Goal: Task Accomplishment & Management: Use online tool/utility

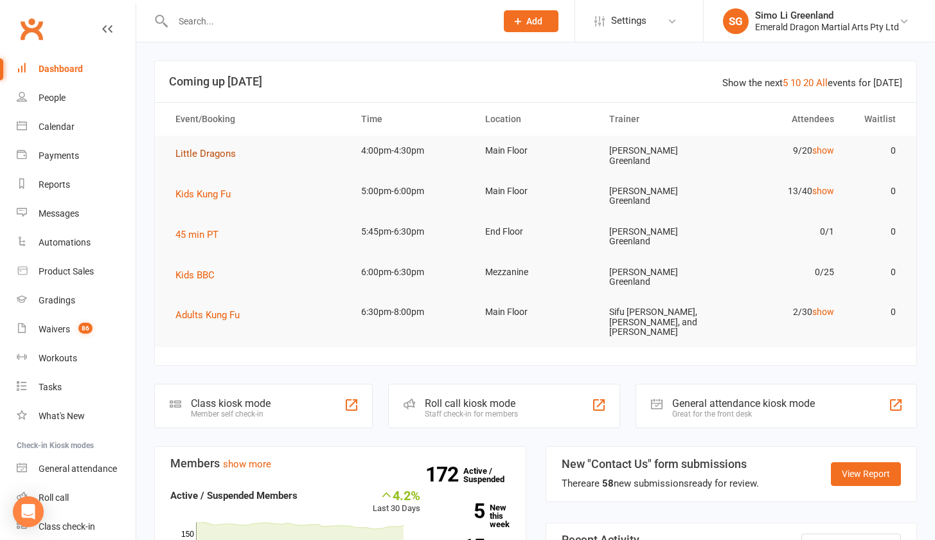
click at [221, 148] on span "Little Dragons" at bounding box center [205, 154] width 60 height 12
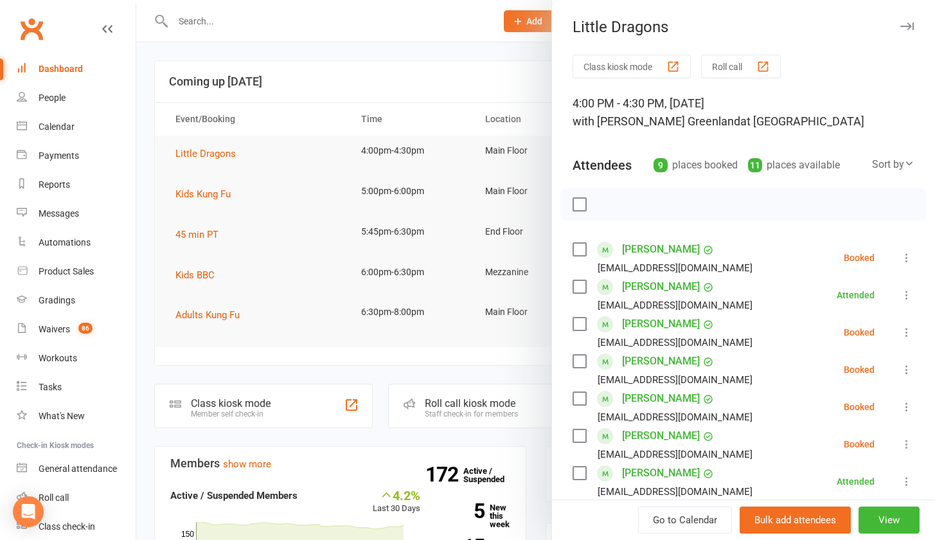
click at [619, 64] on button "Class kiosk mode" at bounding box center [632, 67] width 118 height 24
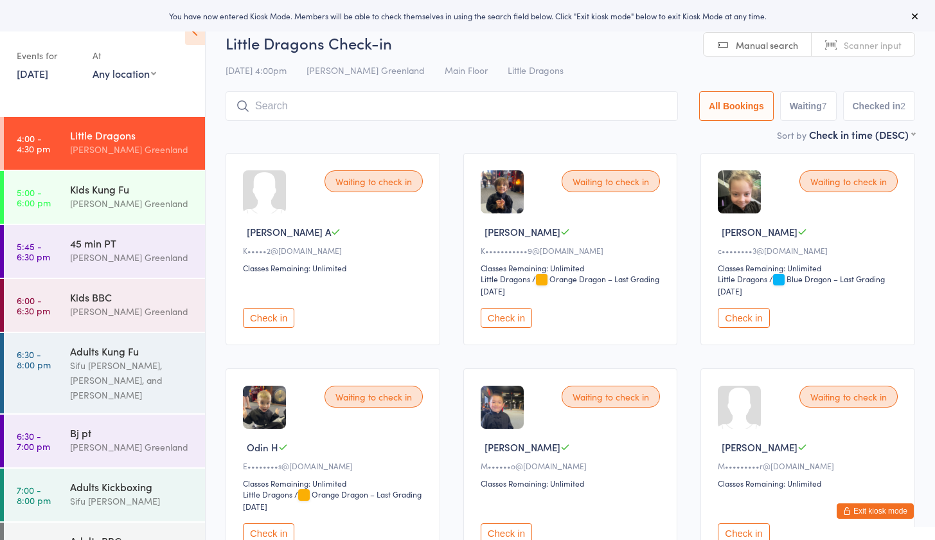
click at [288, 318] on button "Check in" at bounding box center [268, 318] width 51 height 20
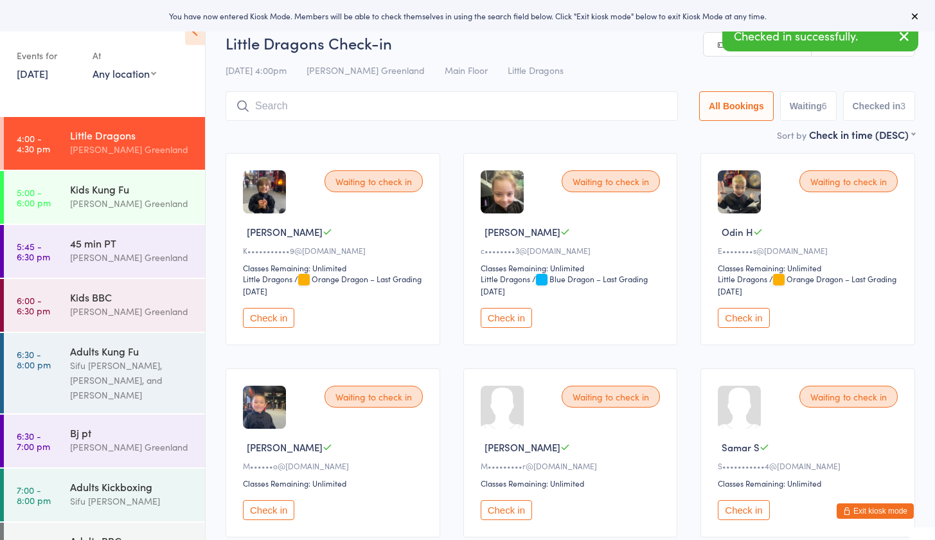
click at [521, 310] on button "Check in" at bounding box center [506, 318] width 51 height 20
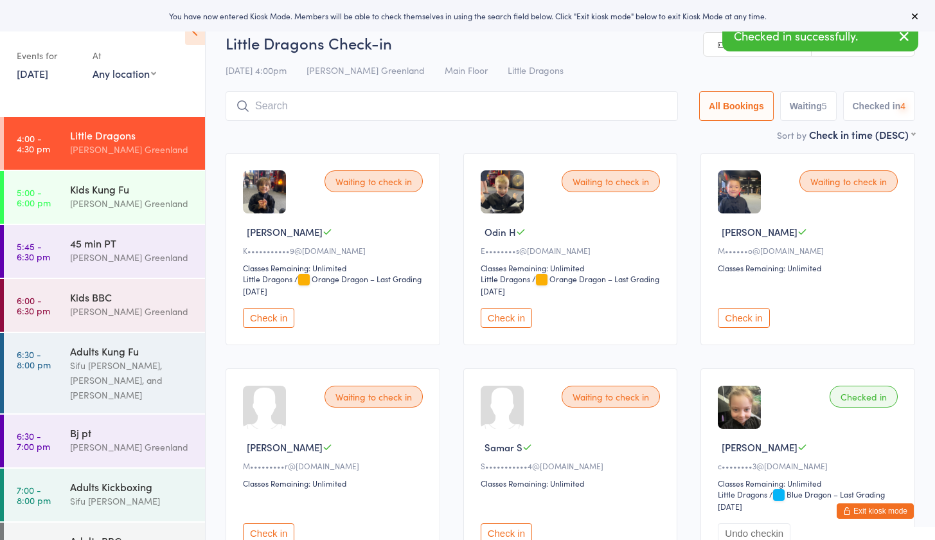
click at [519, 311] on button "Check in" at bounding box center [506, 318] width 51 height 20
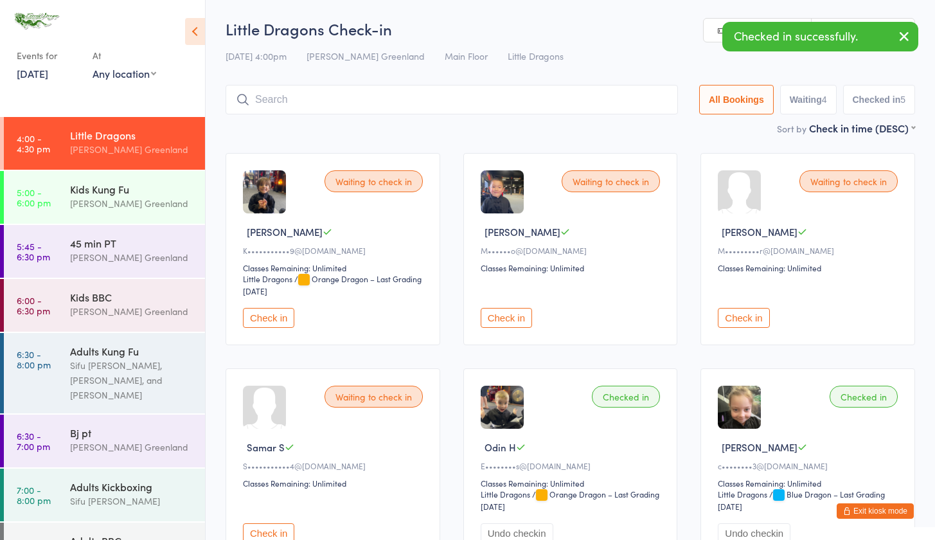
click at [754, 319] on button "Check in" at bounding box center [743, 318] width 51 height 20
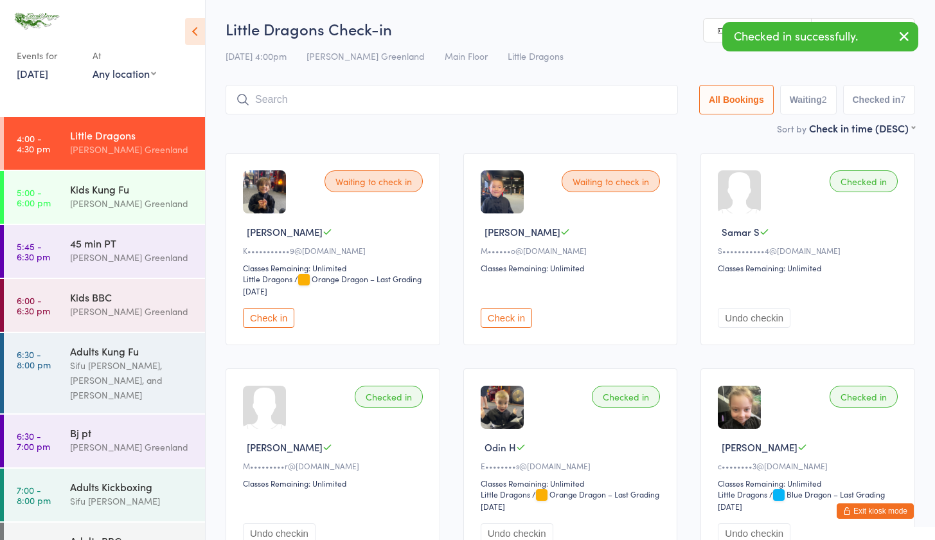
click at [378, 104] on input "search" at bounding box center [452, 100] width 452 height 30
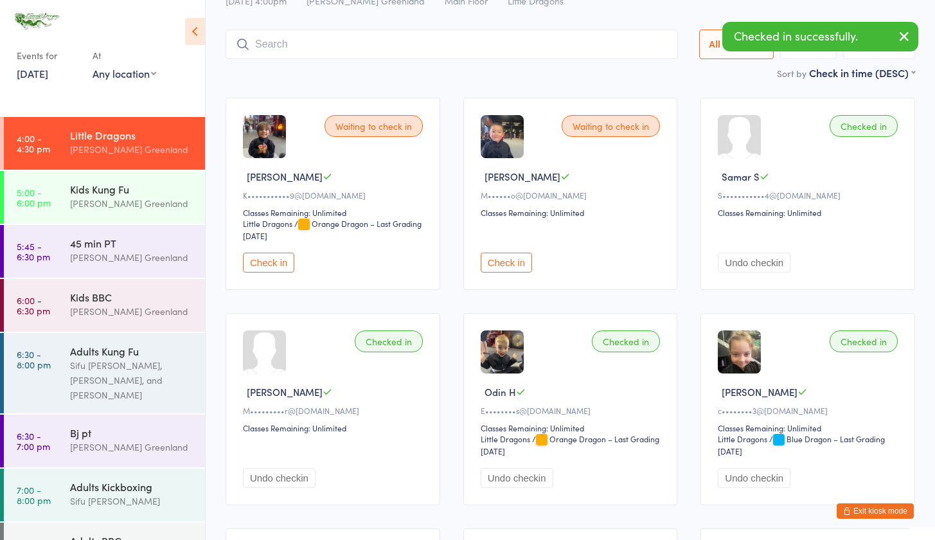
scroll to position [85, 0]
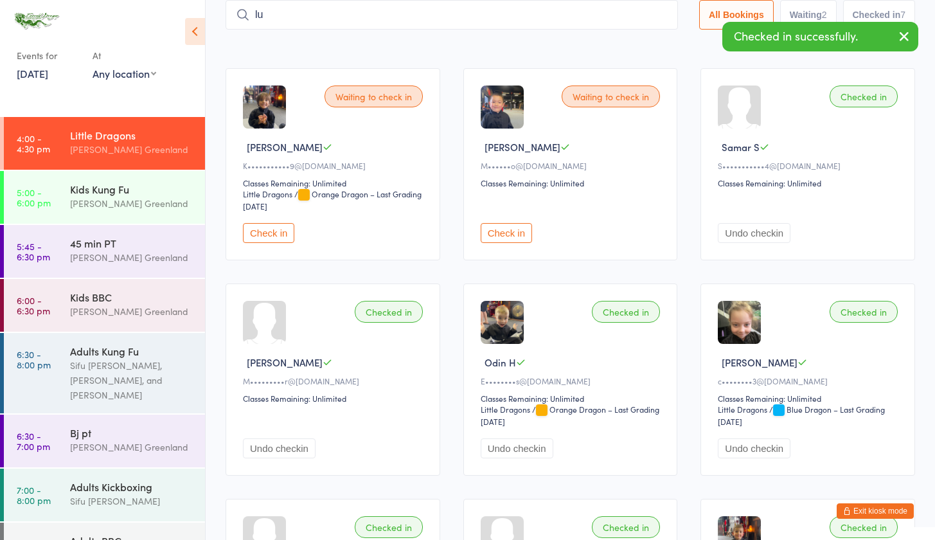
type input "l"
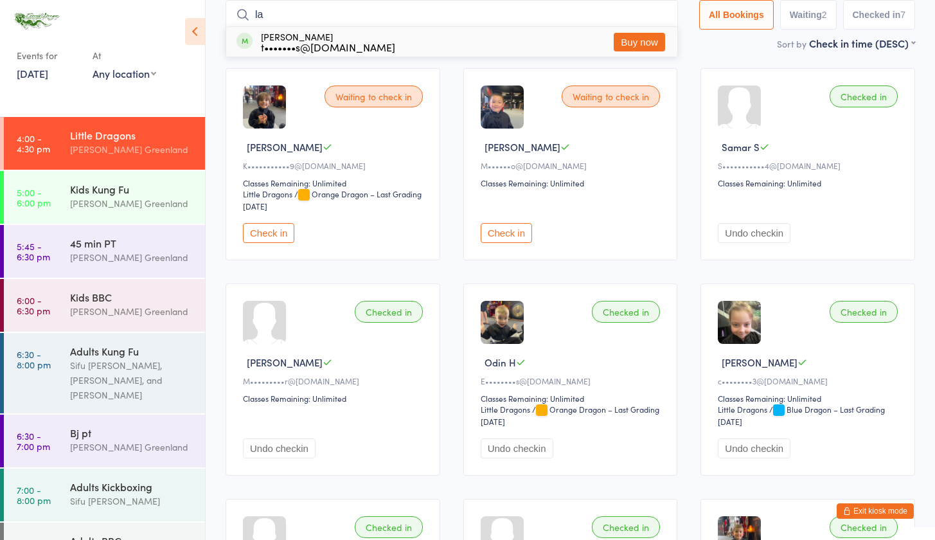
type input "l"
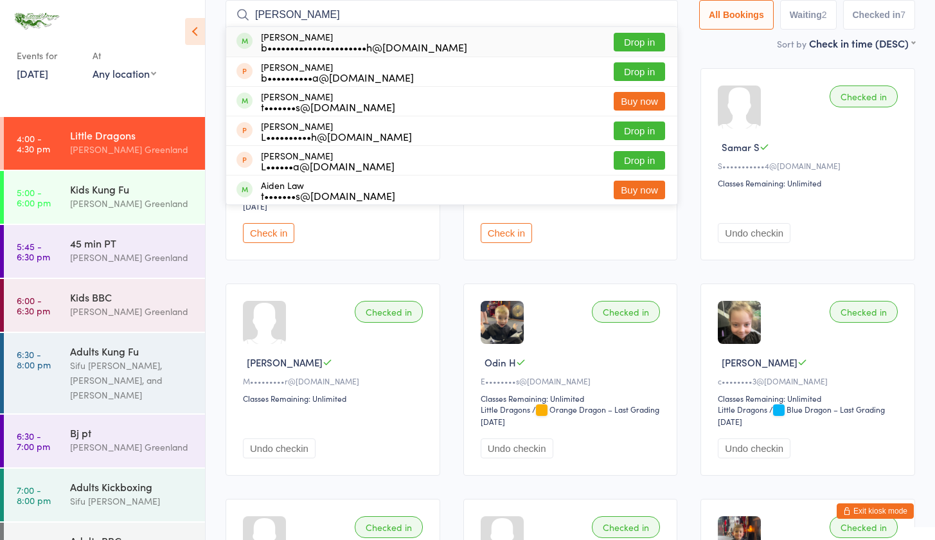
type input "[PERSON_NAME]"
click at [650, 37] on button "Drop in" at bounding box center [639, 42] width 51 height 19
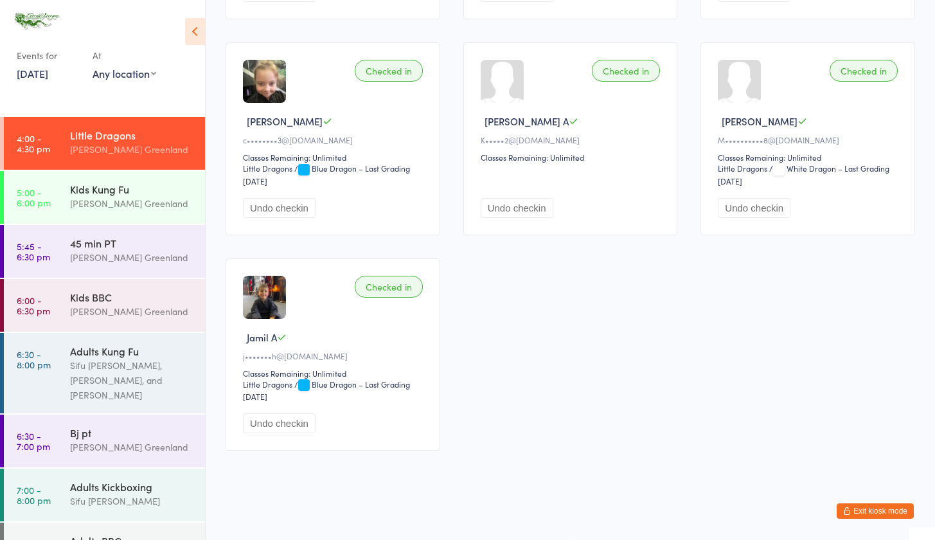
scroll to position [0, 0]
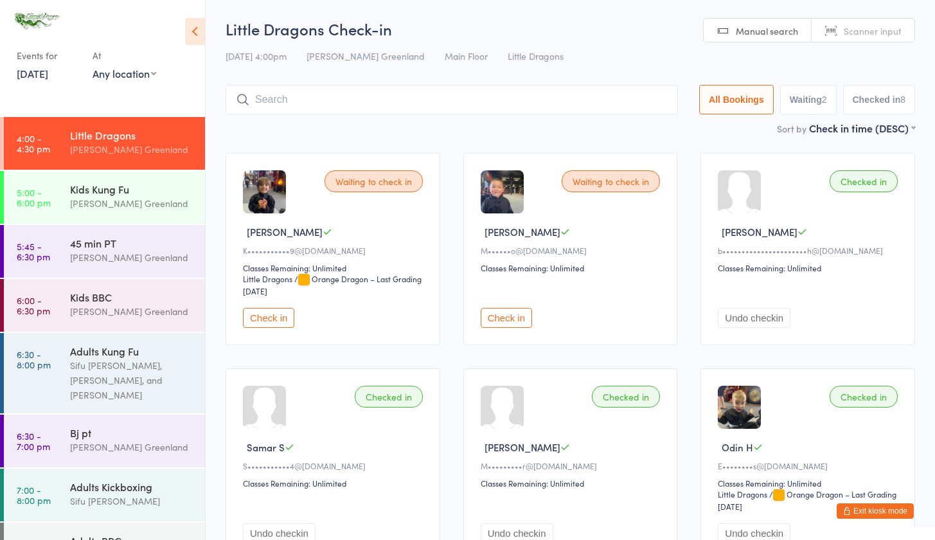
click at [896, 505] on button "Exit kiosk mode" at bounding box center [875, 510] width 77 height 15
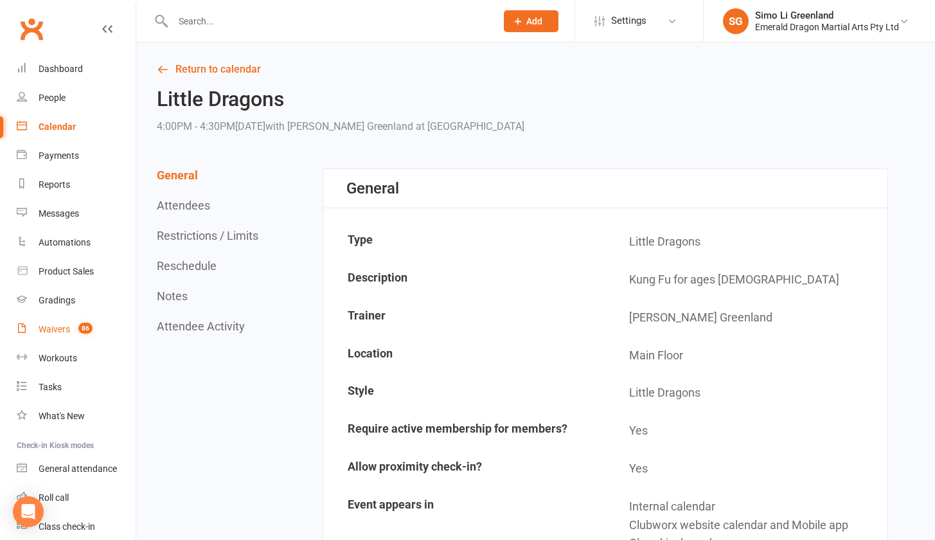
click at [62, 324] on div "Waivers" at bounding box center [54, 329] width 31 height 10
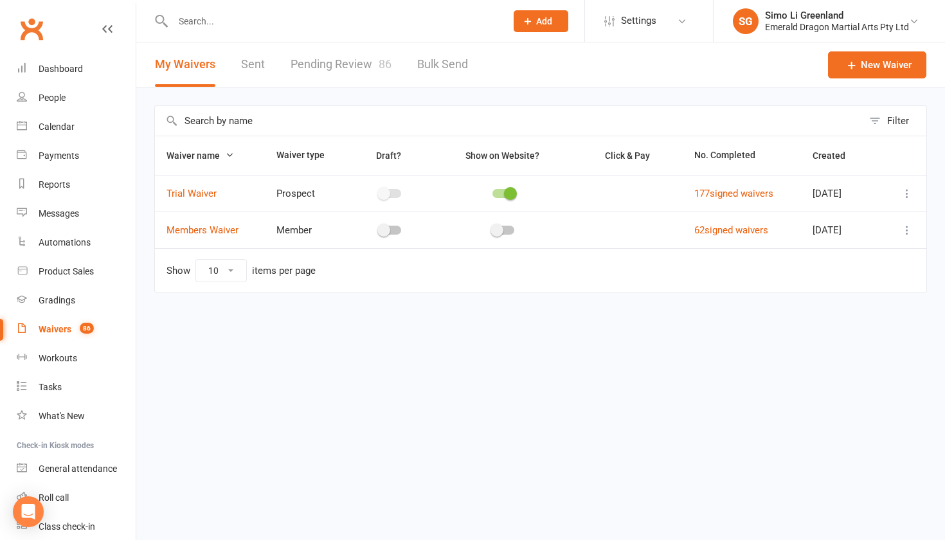
click at [742, 186] on td "177 signed waivers" at bounding box center [741, 193] width 118 height 37
click at [746, 194] on link "177 signed waivers" at bounding box center [733, 194] width 79 height 12
click at [349, 68] on link "Pending Review 86" at bounding box center [340, 64] width 101 height 44
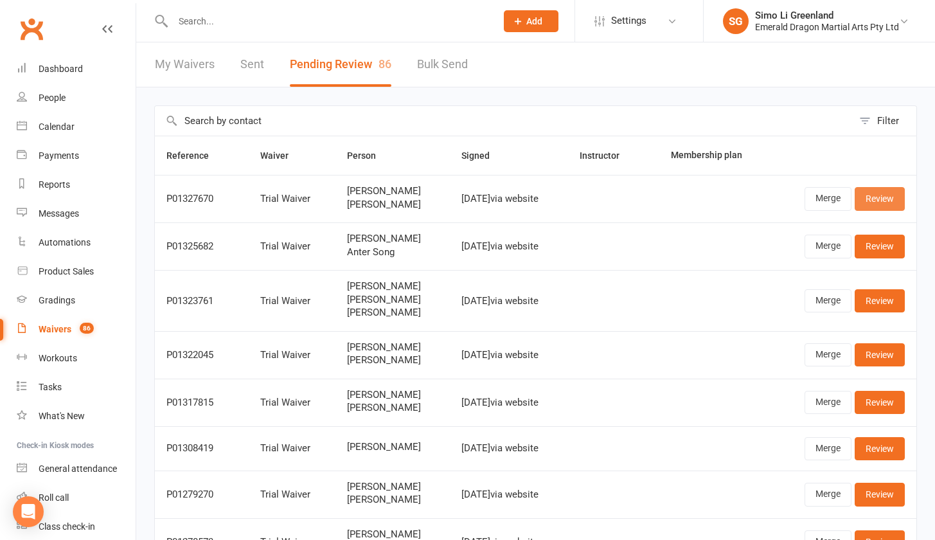
click at [889, 199] on link "Review" at bounding box center [880, 198] width 50 height 23
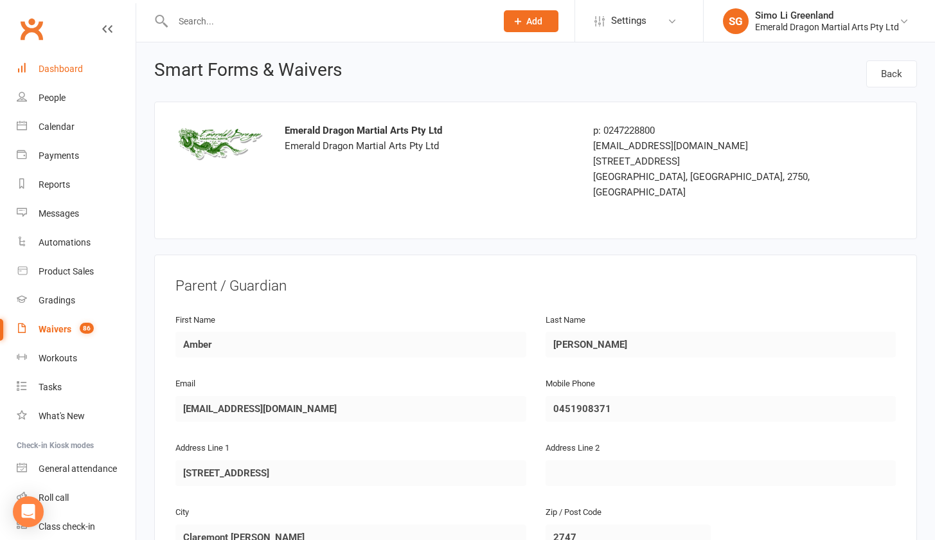
click at [55, 64] on div "Dashboard" at bounding box center [61, 69] width 44 height 10
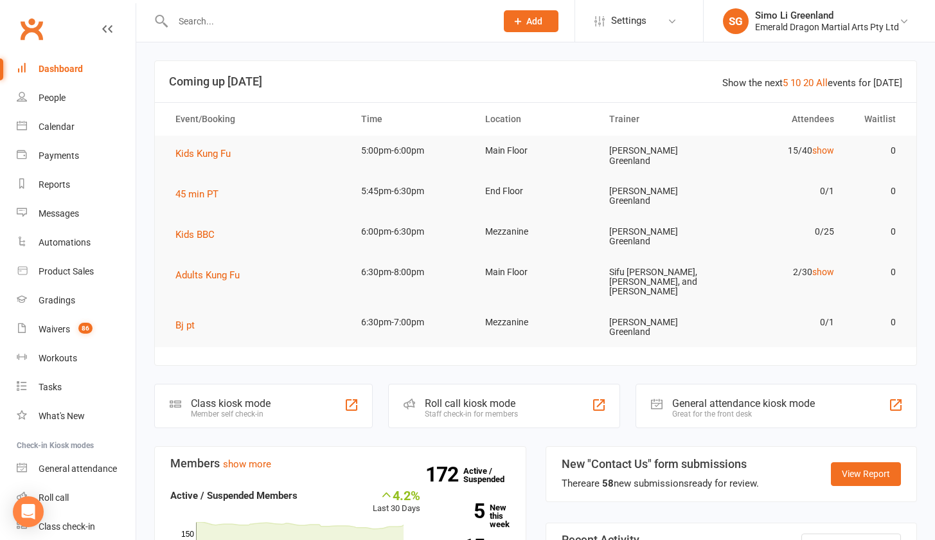
click at [55, 66] on div "Dashboard" at bounding box center [61, 69] width 44 height 10
click at [222, 156] on span "Kids Kung Fu" at bounding box center [202, 154] width 55 height 12
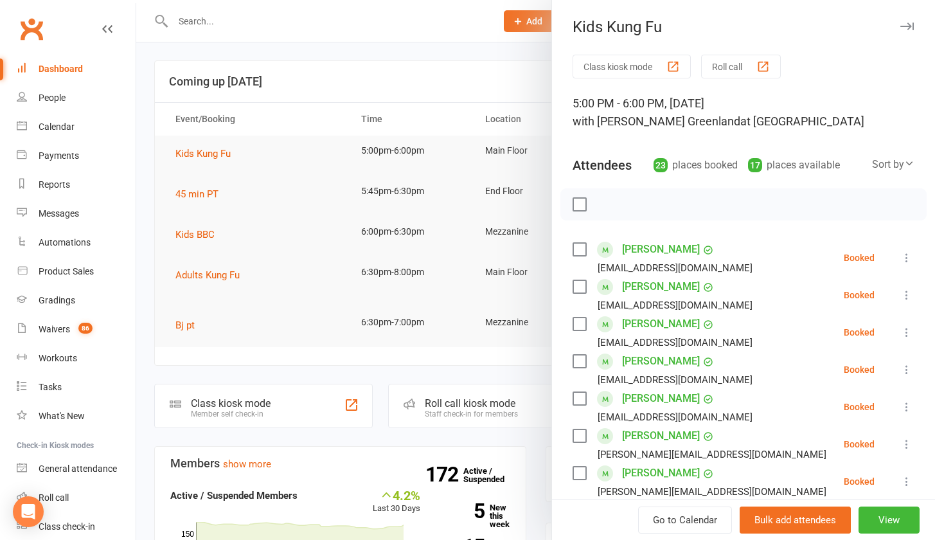
click at [639, 67] on button "Class kiosk mode" at bounding box center [632, 67] width 118 height 24
